Goal: Task Accomplishment & Management: Manage account settings

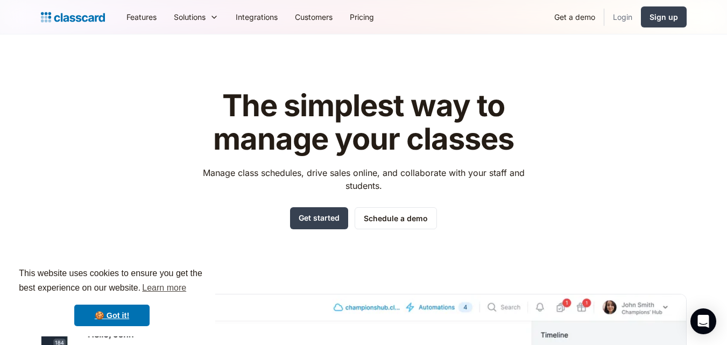
click at [623, 17] on link "Login" at bounding box center [622, 17] width 37 height 24
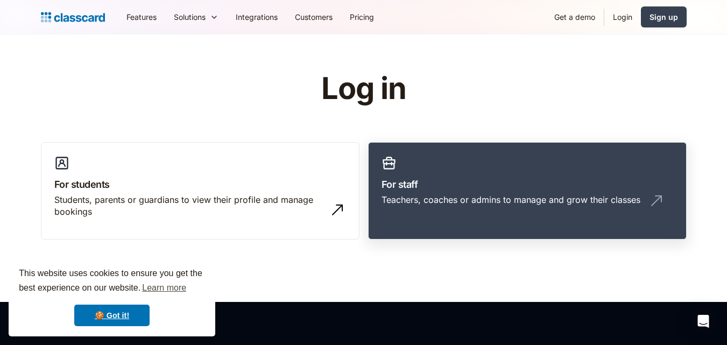
click at [483, 168] on link "For staff Teachers, coaches or admins to manage and grow their classes" at bounding box center [527, 191] width 319 height 98
